Goal: Task Accomplishment & Management: Complete application form

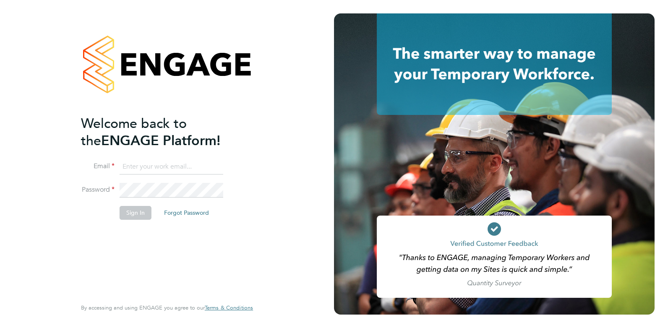
click at [129, 167] on input at bounding box center [172, 167] width 104 height 15
type input "charlienunn@jjfox.com"
click at [141, 213] on button "Sign In" at bounding box center [136, 212] width 32 height 13
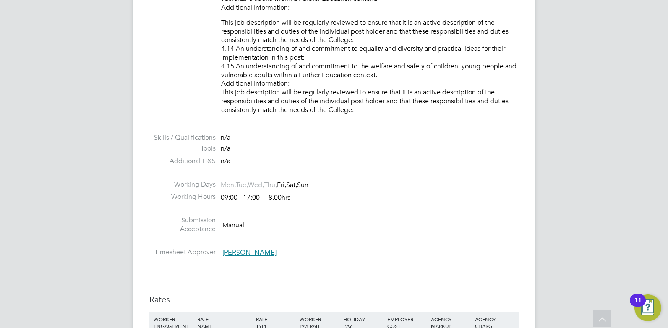
scroll to position [1385, 0]
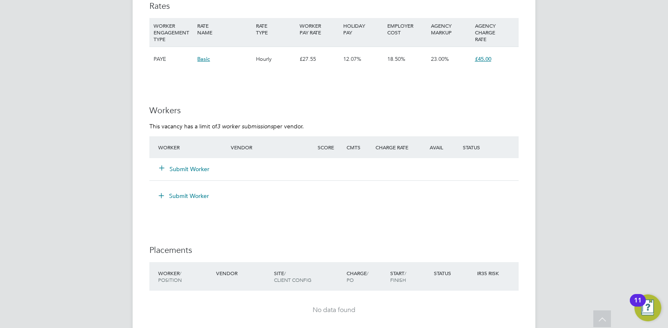
click at [165, 171] on icon at bounding box center [162, 168] width 6 height 6
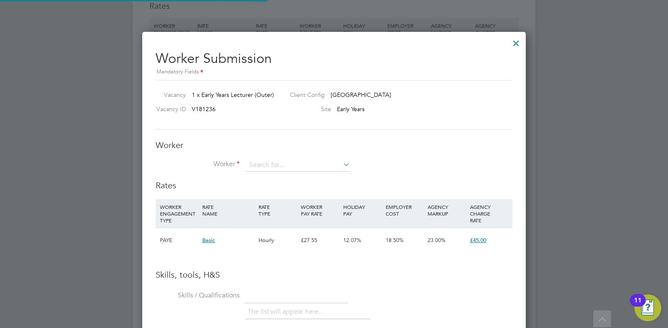
scroll to position [531, 384]
click at [274, 164] on input at bounding box center [298, 165] width 104 height 13
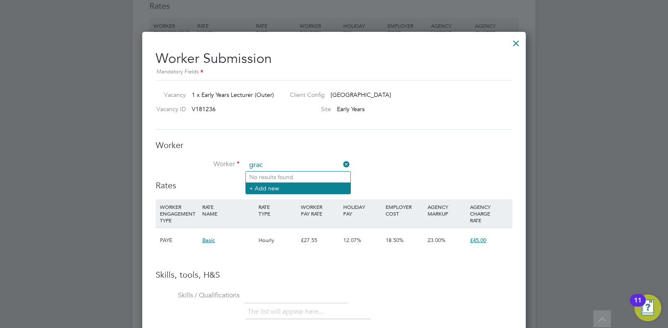
type input "grac"
click at [256, 187] on li "+ Add new" at bounding box center [298, 188] width 105 height 11
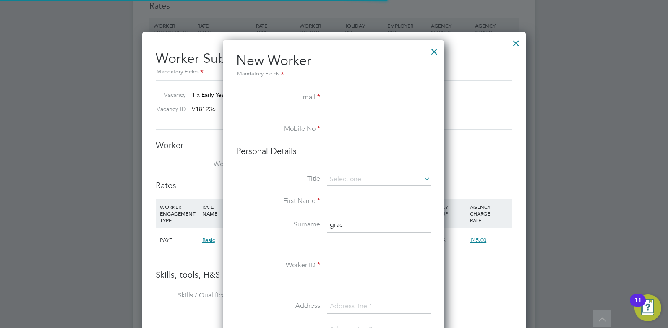
scroll to position [710, 223]
paste input "grace@loriamahgrace.org.uk"
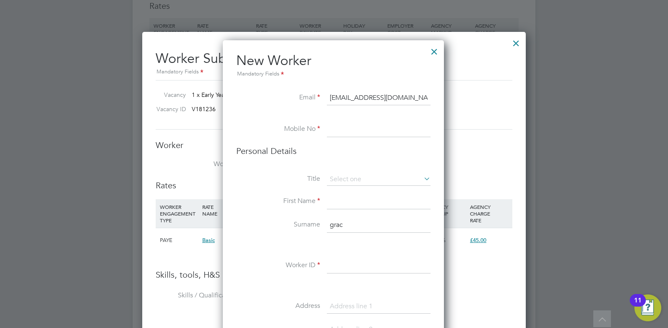
type input "grace@loriamahgrace.org.uk"
click at [341, 128] on input at bounding box center [379, 129] width 104 height 15
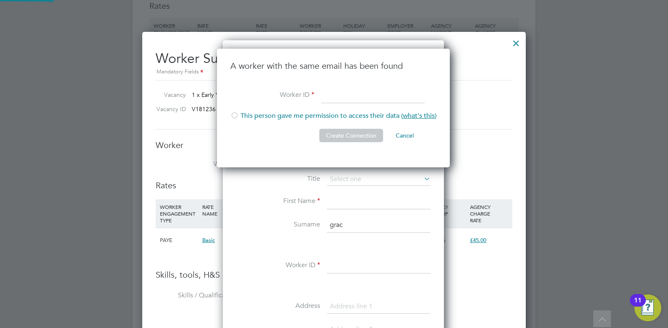
scroll to position [119, 234]
click at [323, 95] on input "614549" at bounding box center [373, 95] width 104 height 15
type input "HQ00614549"
click at [348, 136] on button "Create Connection" at bounding box center [351, 135] width 64 height 13
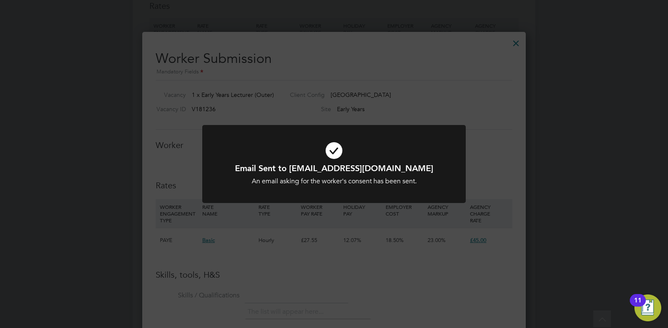
click at [348, 125] on div at bounding box center [334, 164] width 264 height 79
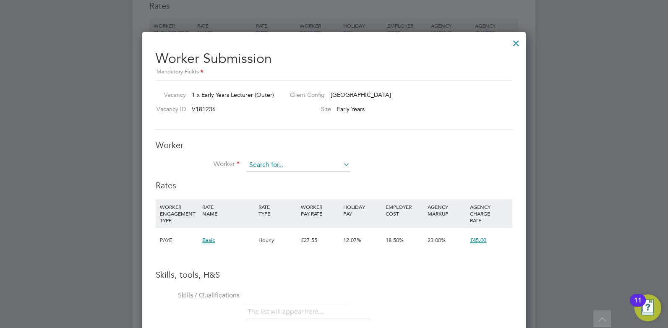
click at [291, 161] on input at bounding box center [298, 165] width 104 height 13
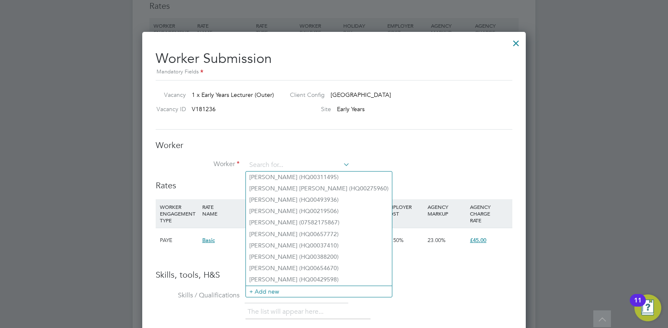
click at [401, 160] on li "Worker" at bounding box center [334, 169] width 357 height 21
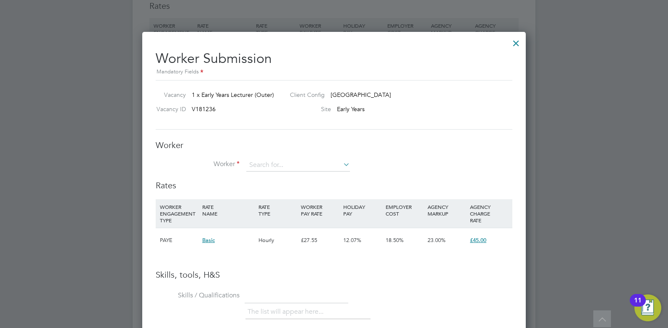
click at [342, 164] on icon at bounding box center [342, 165] width 0 height 12
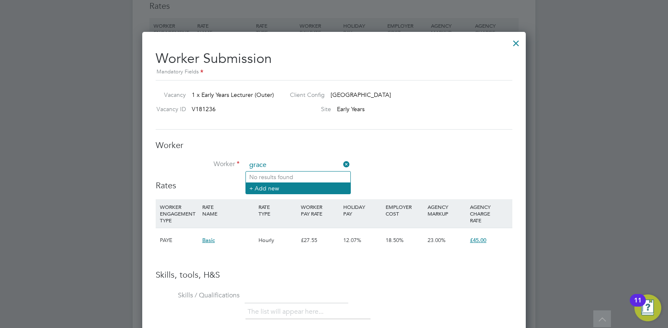
type input "grace"
click at [262, 192] on li "+ Add new" at bounding box center [298, 188] width 105 height 11
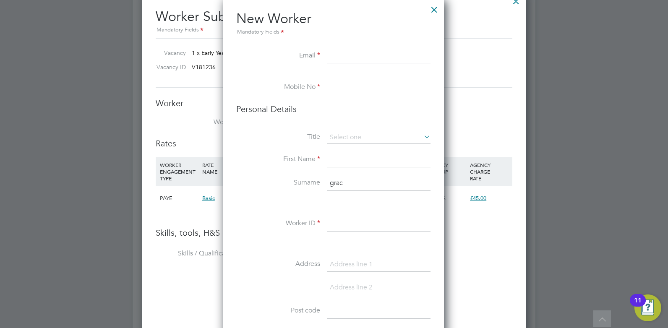
scroll to position [1469, 0]
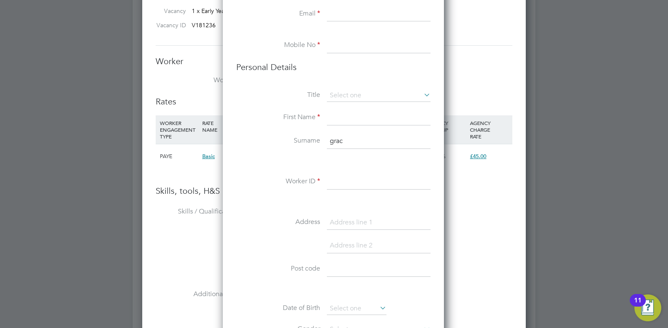
click at [336, 183] on input at bounding box center [379, 182] width 104 height 15
paste input "07985779762"
type input "07985779762"
drag, startPoint x: 377, startPoint y: 180, endPoint x: 276, endPoint y: 180, distance: 101.2
click at [280, 181] on li "Worker ID 07985779762" at bounding box center [333, 187] width 194 height 24
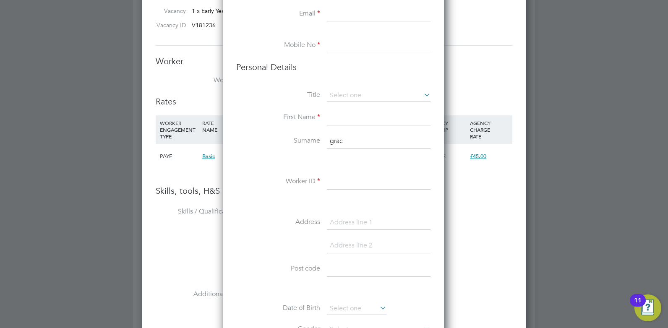
click at [343, 37] on li at bounding box center [333, 34] width 194 height 8
click at [340, 44] on input at bounding box center [379, 45] width 104 height 15
paste input "07985779762"
type input "07985779762"
click at [332, 15] on input at bounding box center [379, 14] width 104 height 15
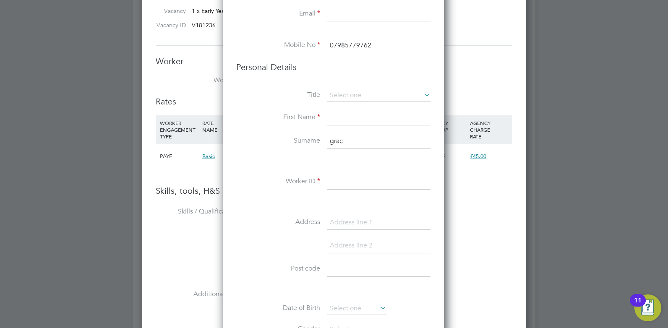
paste input "grace@loriamahgrace.org.uk"
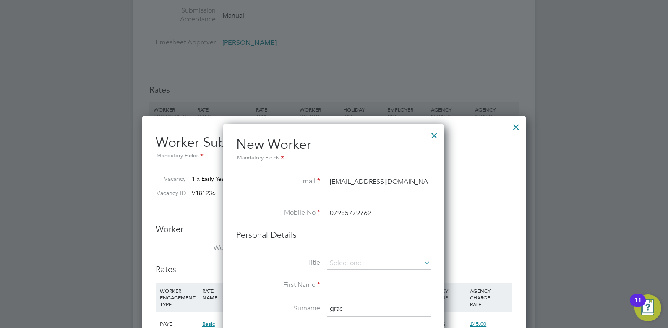
scroll to position [1427, 0]
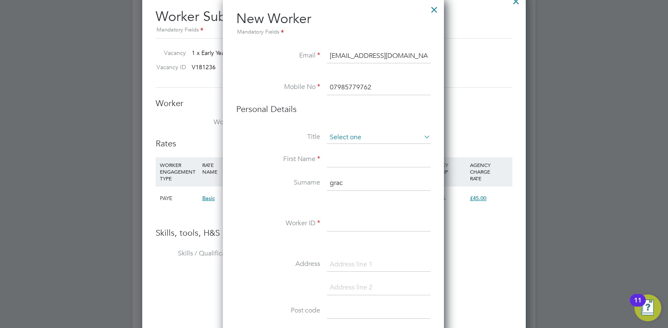
type input "grace@loriamahgrace.org.uk"
click at [344, 138] on input at bounding box center [379, 137] width 104 height 13
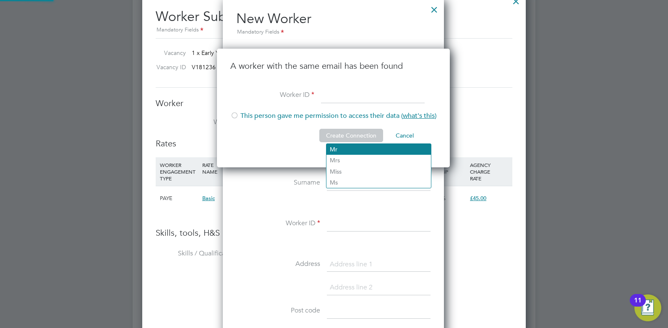
scroll to position [119, 234]
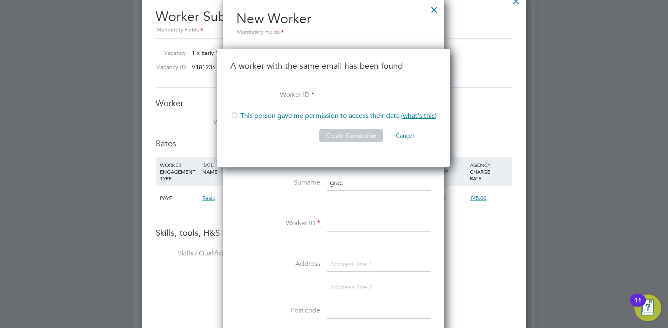
click at [241, 115] on li "This person gave me permission to access their data ( what's this )" at bounding box center [333, 120] width 206 height 17
click at [329, 95] on input at bounding box center [373, 95] width 104 height 15
type input "h"
type input "HQ00614549"
click at [346, 135] on button "Create Connection" at bounding box center [351, 135] width 64 height 13
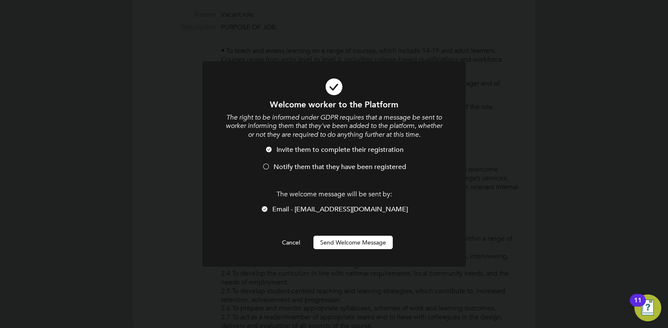
scroll to position [0, 0]
click at [326, 245] on button "Send Welcome Message" at bounding box center [353, 242] width 79 height 13
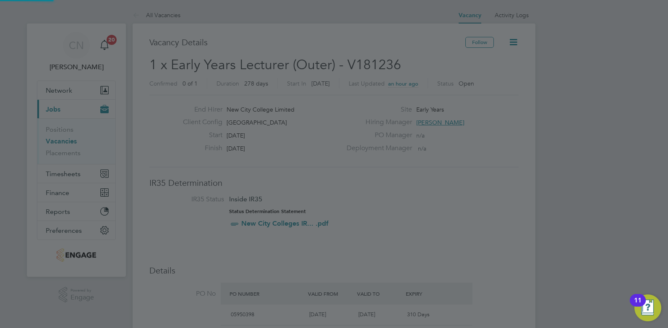
scroll to position [328, 0]
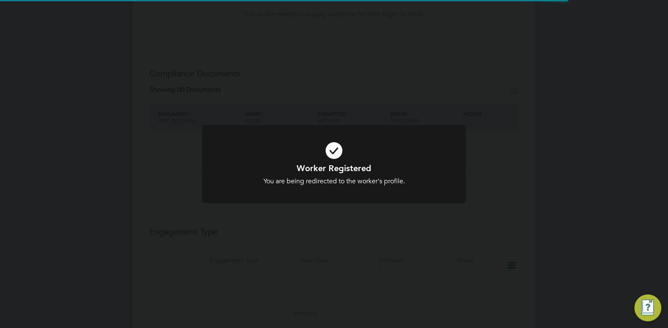
scroll to position [1427, 0]
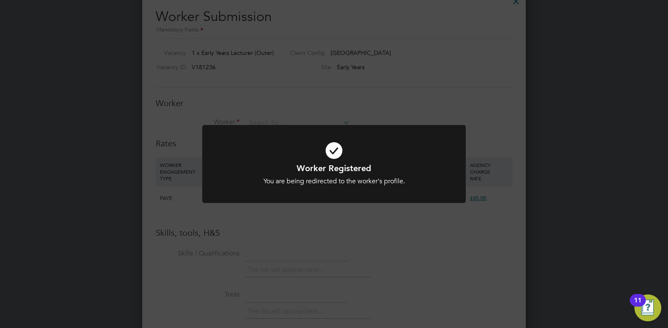
click at [377, 128] on div at bounding box center [334, 164] width 264 height 79
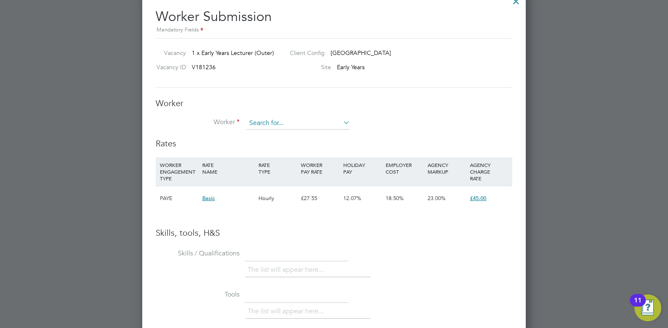
click at [267, 125] on input at bounding box center [298, 123] width 104 height 13
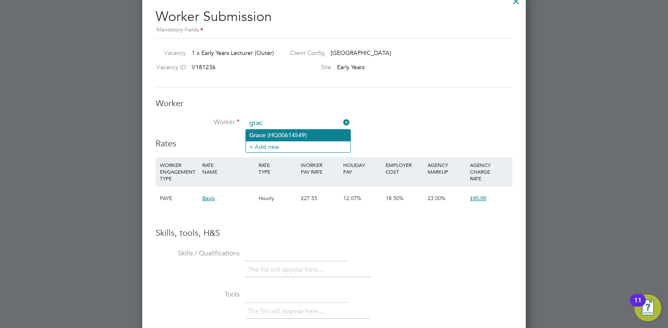
click at [272, 133] on li "Grac e (HQ00614549)" at bounding box center [298, 135] width 105 height 11
type input "Grace (HQ00614549)"
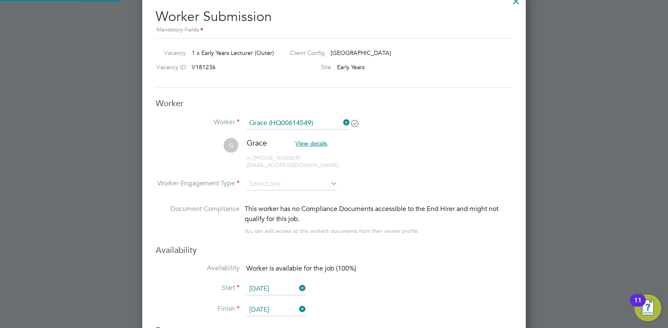
scroll to position [717, 384]
click at [315, 142] on span "View details" at bounding box center [312, 144] width 32 height 8
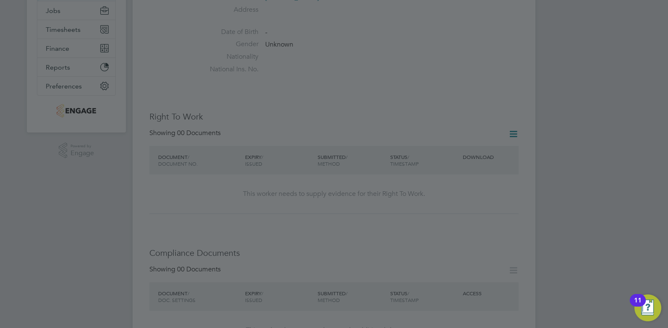
scroll to position [42, 0]
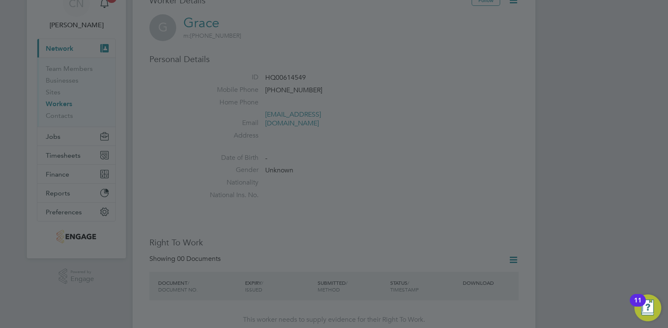
click at [270, 149] on div at bounding box center [334, 164] width 668 height 328
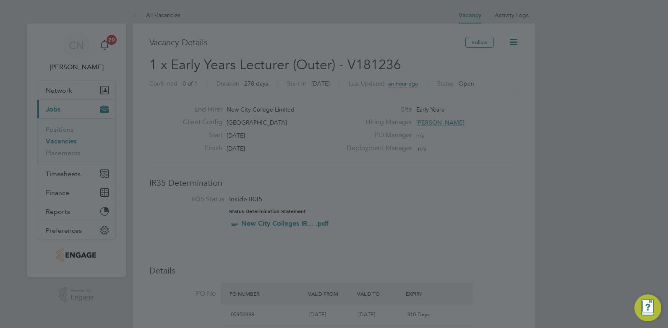
scroll to position [14, 79]
click at [295, 98] on div at bounding box center [334, 164] width 668 height 328
click at [306, 126] on div at bounding box center [334, 164] width 668 height 328
click at [651, 312] on img "Open Resource Center, 11 new notifications" at bounding box center [648, 308] width 27 height 27
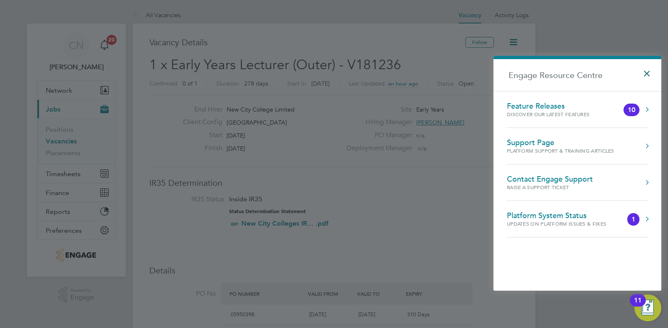
click at [645, 70] on button "×" at bounding box center [649, 71] width 12 height 18
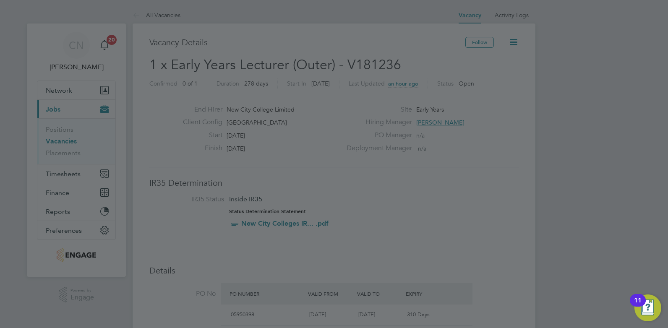
click at [414, 123] on div at bounding box center [334, 164] width 668 height 328
click at [336, 153] on div at bounding box center [334, 164] width 668 height 328
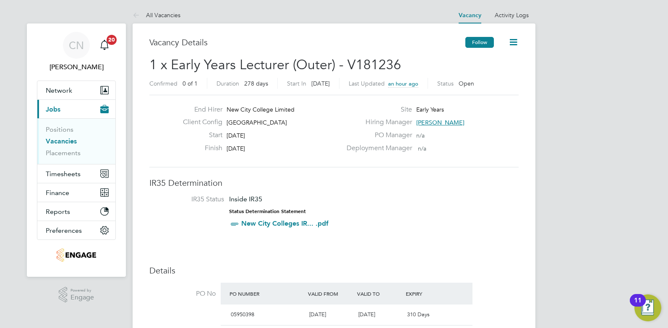
click at [471, 44] on button "Follow" at bounding box center [480, 42] width 29 height 11
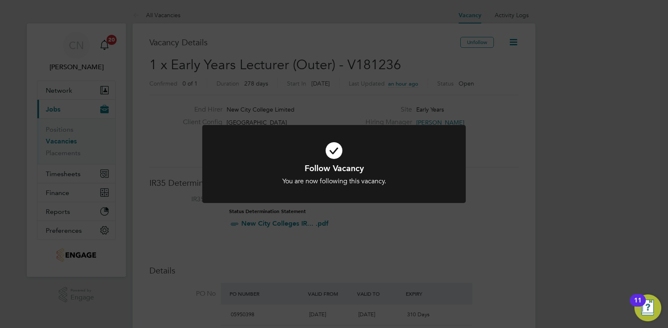
click at [312, 102] on div "Follow Vacancy You are now following this vacancy. Cancel Okay" at bounding box center [334, 164] width 668 height 328
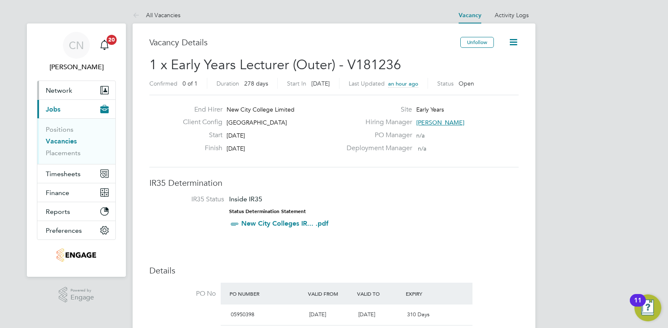
click at [70, 94] on button "Network" at bounding box center [76, 90] width 78 height 18
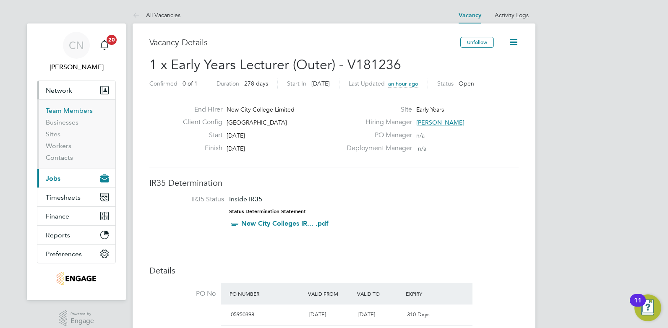
click at [65, 114] on link "Team Members" at bounding box center [69, 111] width 47 height 8
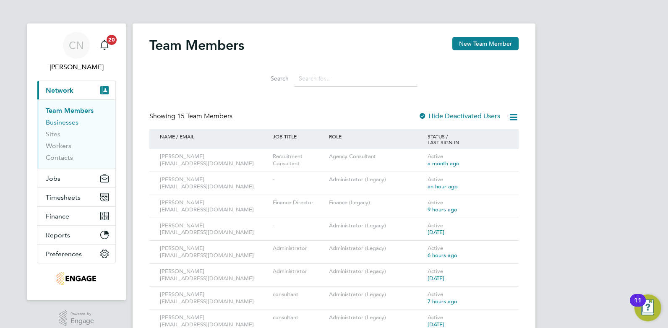
click at [66, 126] on link "Businesses" at bounding box center [62, 122] width 33 height 8
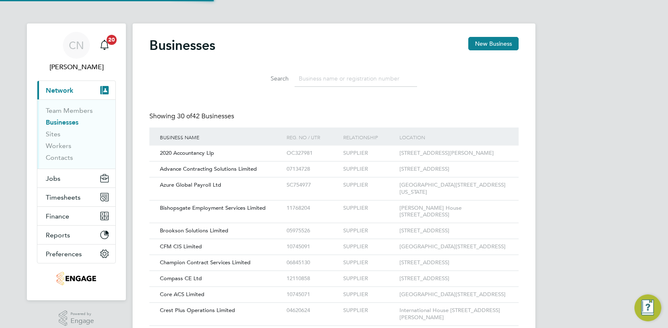
scroll to position [16, 128]
click at [64, 134] on li "Sites" at bounding box center [77, 136] width 63 height 12
click at [56, 144] on link "Workers" at bounding box center [59, 146] width 26 height 8
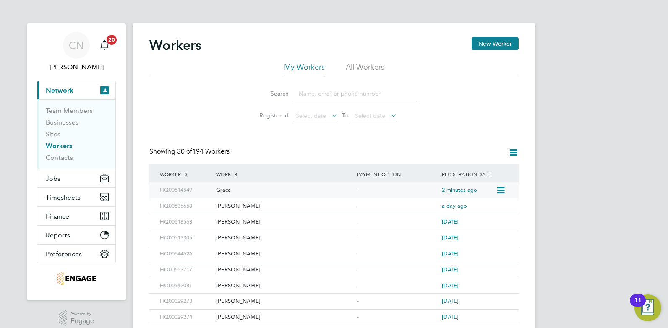
click at [259, 193] on div "Grace" at bounding box center [284, 191] width 141 height 16
click at [54, 182] on span "Jobs" at bounding box center [53, 179] width 15 height 8
click at [58, 175] on span "Jobs" at bounding box center [53, 179] width 15 height 8
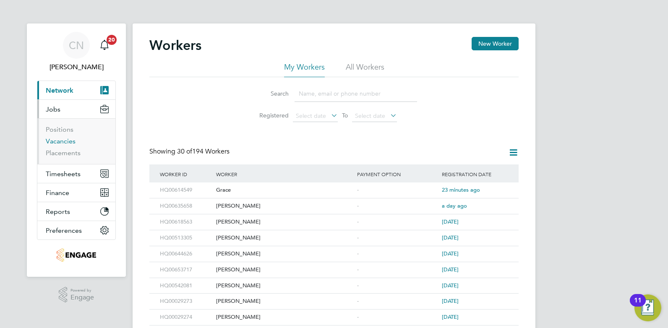
click at [60, 144] on link "Vacancies" at bounding box center [61, 141] width 30 height 8
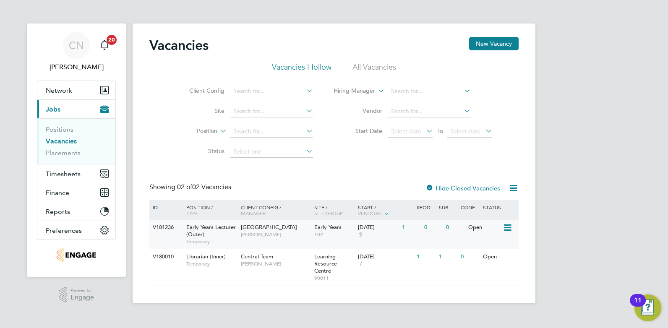
click at [272, 238] on div "Epping Forest Campus Carolina Cadete Borges" at bounding box center [275, 231] width 73 height 22
click at [250, 233] on span "[PERSON_NAME]" at bounding box center [275, 234] width 69 height 7
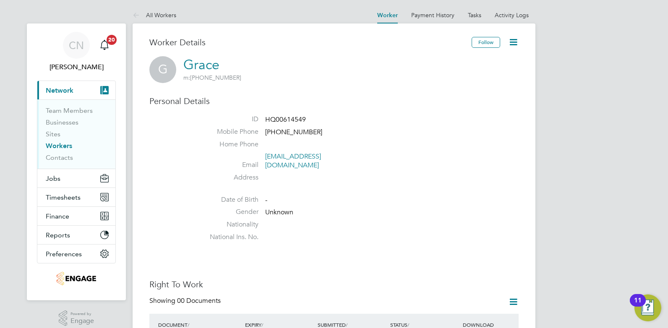
click at [512, 43] on icon at bounding box center [513, 42] width 10 height 10
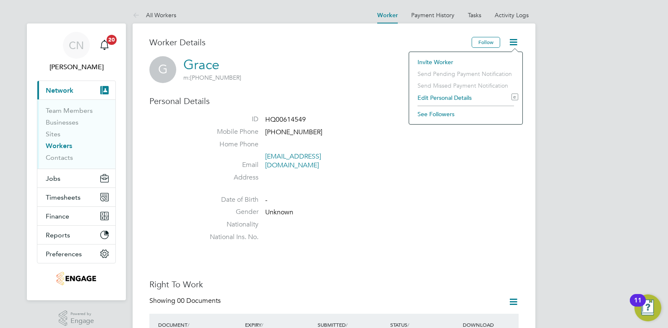
click at [435, 98] on li "Edit Personal Details e" at bounding box center [466, 98] width 105 height 12
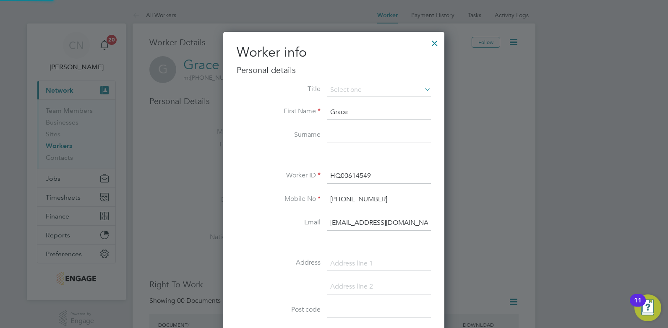
scroll to position [474, 222]
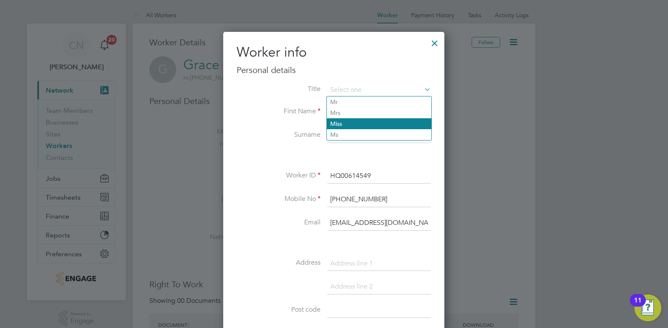
click at [343, 125] on li "Miss" at bounding box center [379, 123] width 105 height 11
type input "Miss"
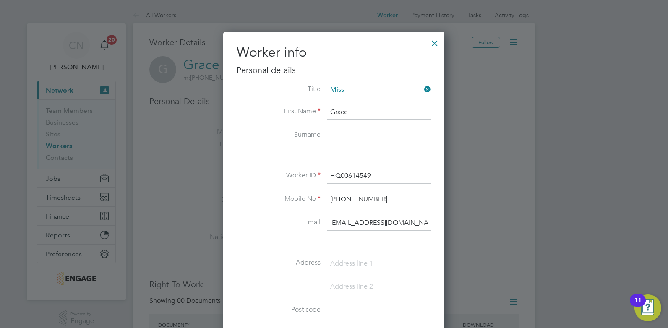
click at [336, 129] on input at bounding box center [379, 135] width 104 height 15
type input "Chambers"
drag, startPoint x: 346, startPoint y: 197, endPoint x: 320, endPoint y: 196, distance: 25.6
click at [320, 196] on li "Mobile No +44 7985779762" at bounding box center [334, 204] width 194 height 24
click at [349, 199] on input "07985779762" at bounding box center [379, 199] width 104 height 15
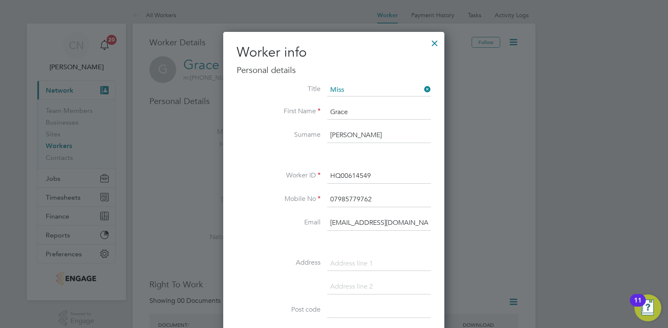
scroll to position [126, 0]
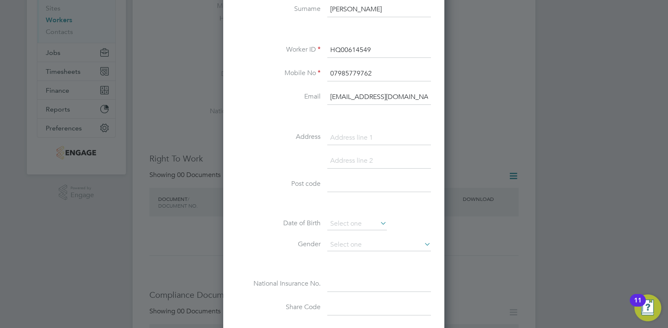
type input "07985779762"
click at [338, 136] on input at bounding box center [379, 138] width 104 height 15
click at [276, 205] on li at bounding box center [334, 205] width 194 height 9
click at [349, 221] on input at bounding box center [357, 224] width 60 height 13
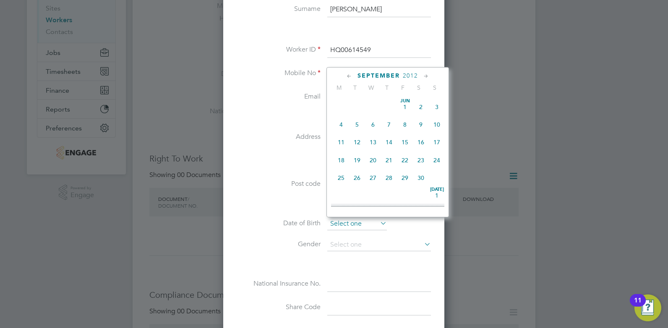
scroll to position [327, 0]
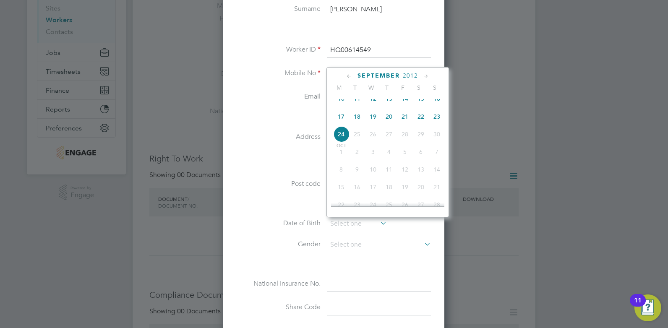
click at [223, 141] on div "Worker info Personal details Title Miss First Name Grace Surname Chambers Worke…" at bounding box center [333, 143] width 221 height 474
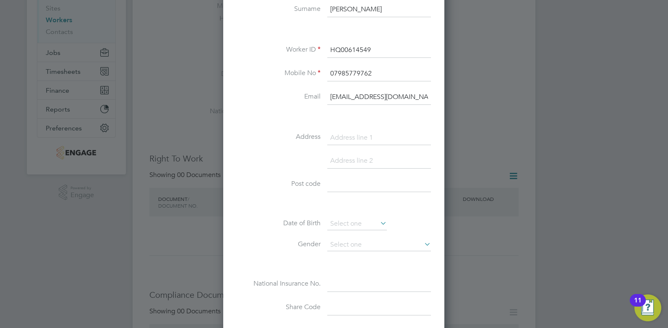
click at [283, 139] on label "Address" at bounding box center [279, 137] width 84 height 9
drag, startPoint x: 337, startPoint y: 183, endPoint x: 336, endPoint y: 196, distance: 13.0
click at [337, 183] on input at bounding box center [379, 184] width 104 height 15
paste input "E4 8AG"
type input "E4 8AG"
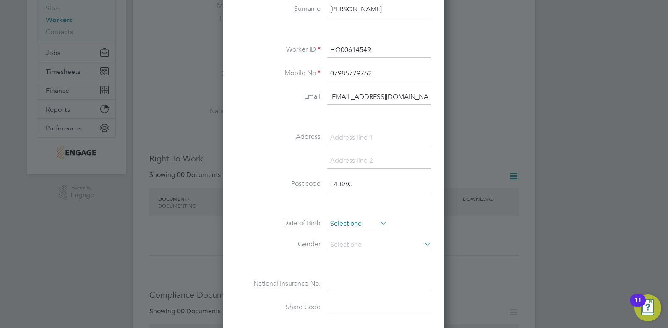
click at [346, 221] on input at bounding box center [357, 224] width 60 height 13
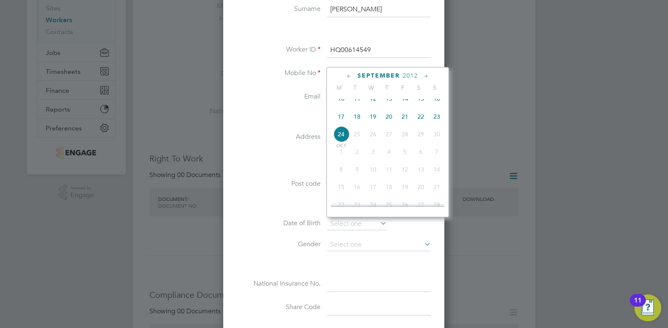
click at [259, 213] on div "Title Miss First Name Grace Surname Chambers Worker ID HQ00614549 Mobile No 079…" at bounding box center [334, 145] width 194 height 375
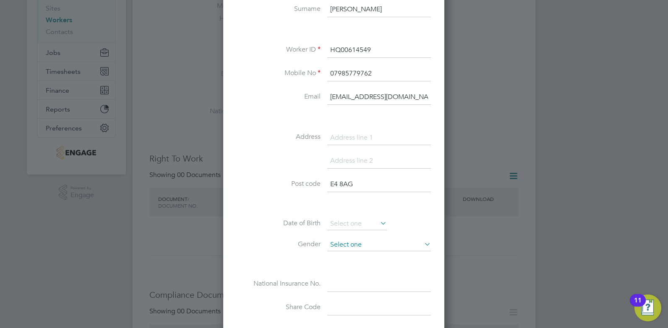
click at [366, 248] on input at bounding box center [379, 245] width 104 height 13
click at [338, 275] on div "Title Miss First Name Grace Surname Chambers Worker ID HQ00614549 Mobile No 079…" at bounding box center [334, 145] width 194 height 375
click at [341, 269] on div "Title Miss First Name Grace Surname Chambers Worker ID HQ00614549 Mobile No 079…" at bounding box center [334, 145] width 194 height 375
click at [349, 249] on input at bounding box center [379, 245] width 104 height 13
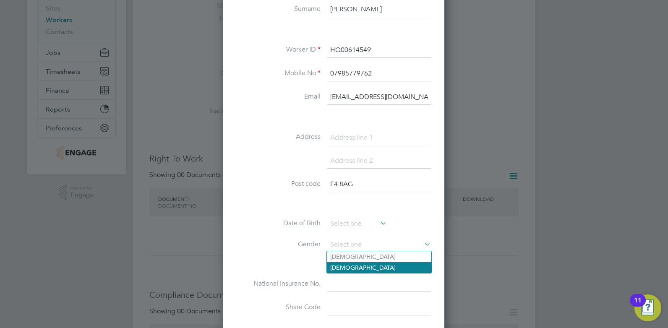
click at [337, 267] on li "Female" at bounding box center [379, 267] width 105 height 11
type input "Female"
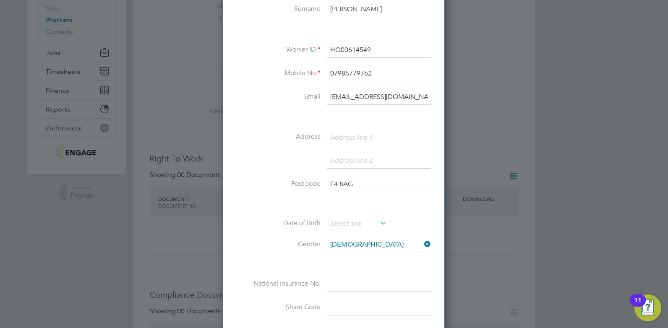
click at [283, 255] on li "Gender Female" at bounding box center [334, 249] width 194 height 21
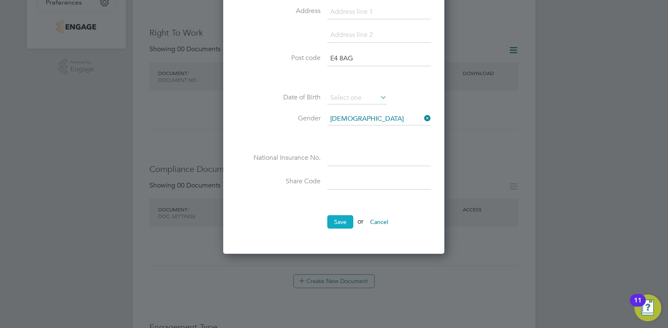
click at [340, 225] on button "Save" at bounding box center [340, 221] width 26 height 13
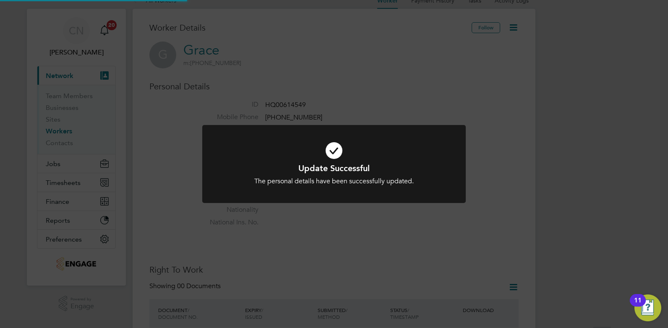
scroll to position [0, 0]
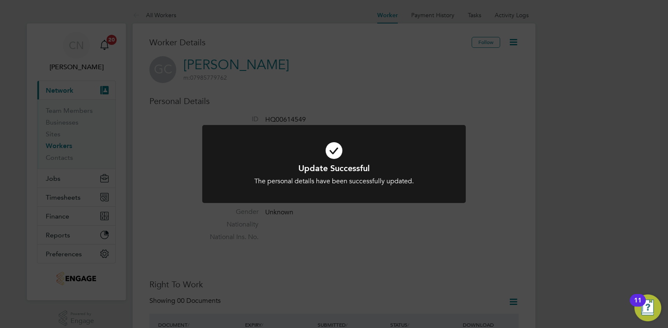
click at [364, 224] on div "Update Successful The personal details have been successfully updated. Cancel O…" at bounding box center [334, 164] width 668 height 328
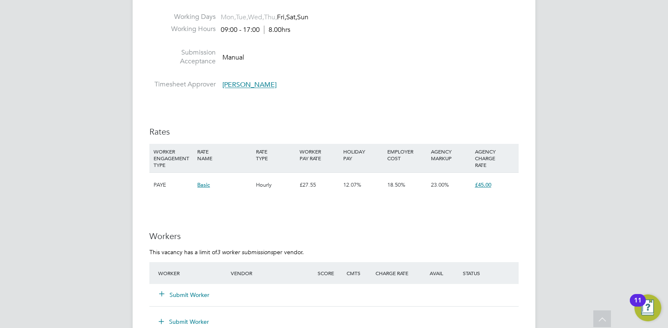
scroll to position [1427, 0]
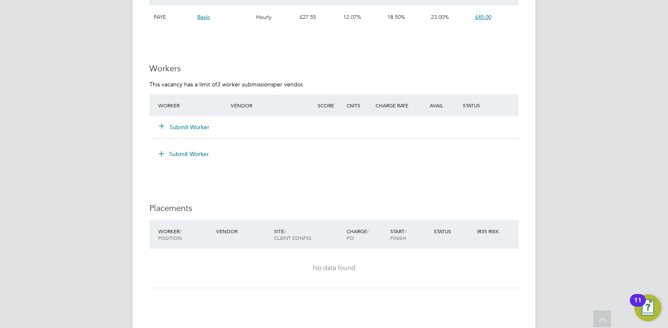
click at [173, 125] on button "Submit Worker" at bounding box center [185, 127] width 50 height 8
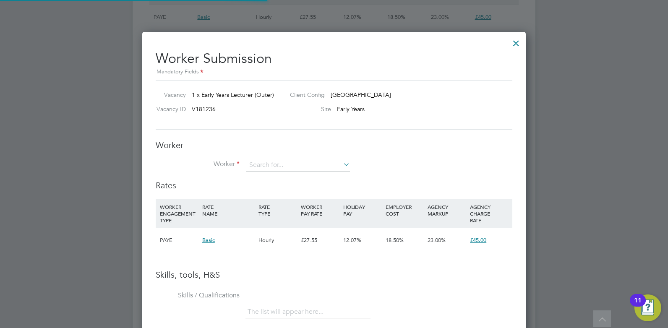
scroll to position [531, 384]
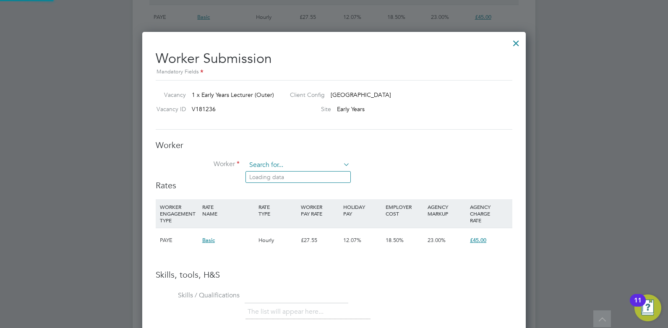
click at [302, 165] on input at bounding box center [298, 165] width 104 height 13
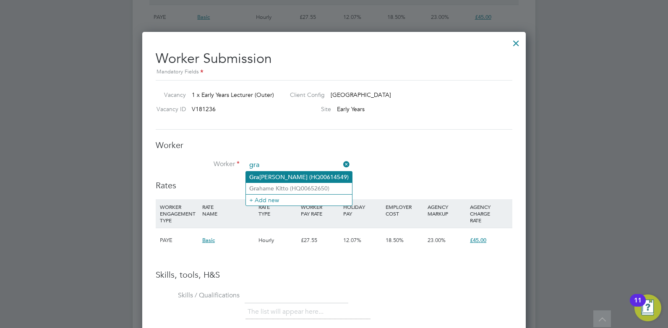
click at [298, 174] on li "Gra ce Chambers (HQ00614549)" at bounding box center [299, 177] width 106 height 11
type input "Grace Chambers (HQ00614549)"
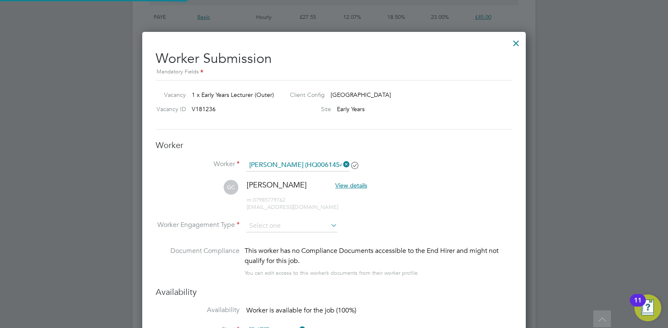
scroll to position [4, 4]
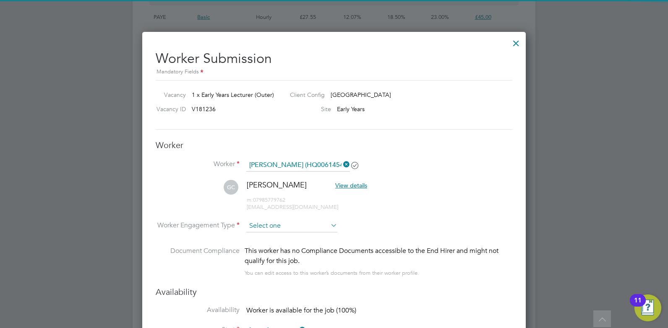
click at [279, 221] on input at bounding box center [291, 226] width 91 height 13
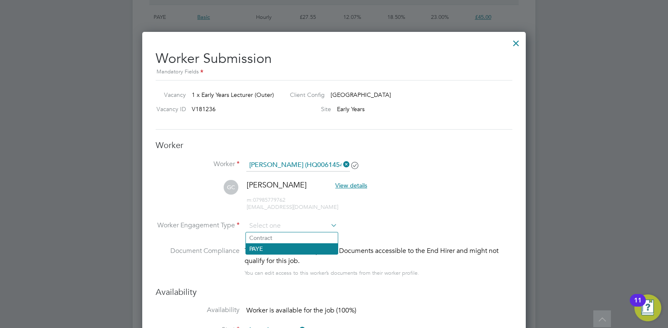
click at [263, 249] on li "PAYE" at bounding box center [292, 248] width 92 height 11
type input "PAYE"
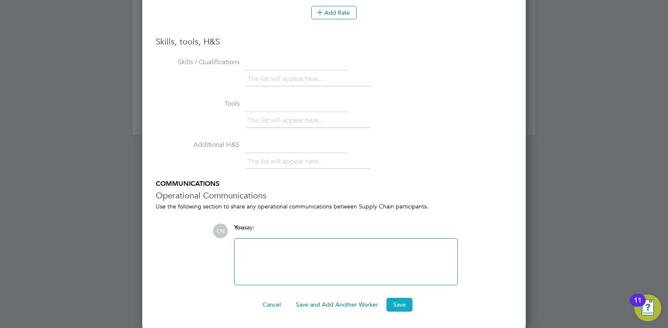
click at [390, 306] on button "Save" at bounding box center [400, 304] width 26 height 13
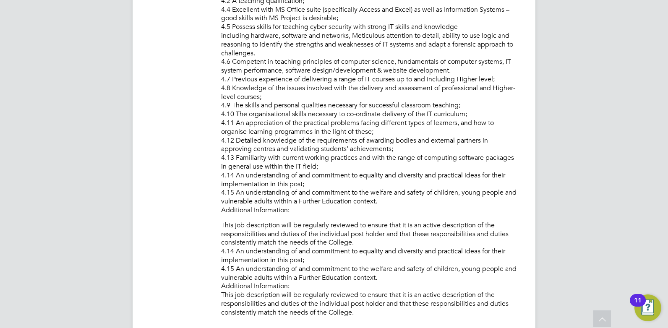
scroll to position [1099, 0]
